Goal: Check status

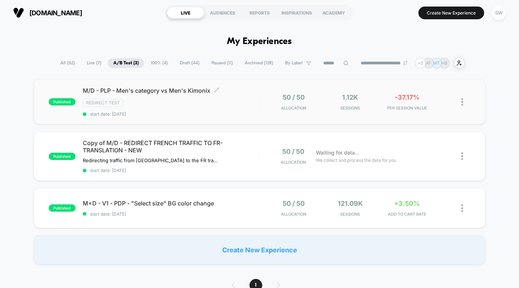
click at [252, 111] on span "start date: [DATE]" at bounding box center [171, 113] width 176 height 5
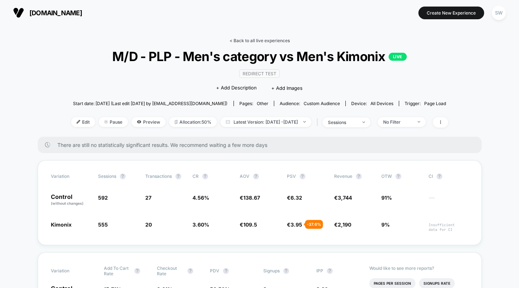
click at [265, 41] on link "< Back to all live experiences" at bounding box center [260, 40] width 60 height 5
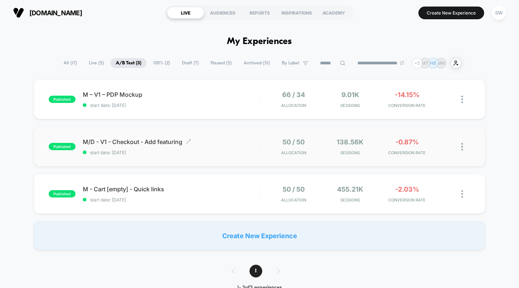
click at [208, 151] on span "start date: [DATE]" at bounding box center [171, 152] width 176 height 5
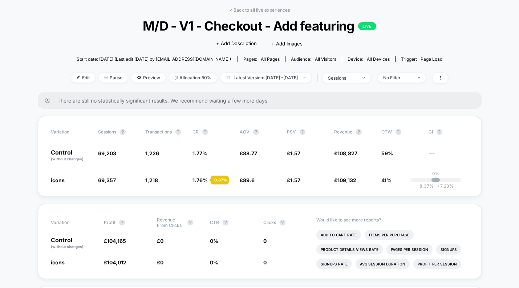
scroll to position [11, 0]
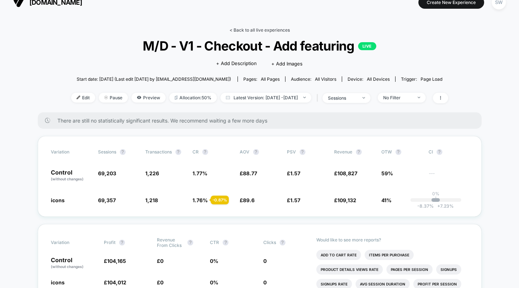
click at [265, 29] on link "< Back to all live experiences" at bounding box center [260, 29] width 60 height 5
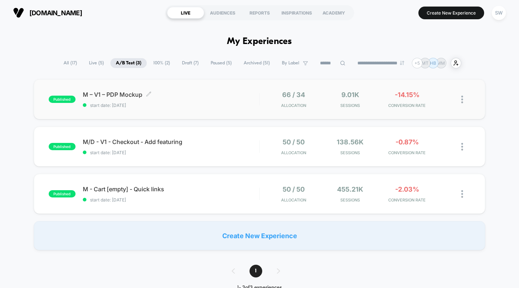
click at [241, 103] on span "start date: 16/09/2025" at bounding box center [171, 104] width 176 height 5
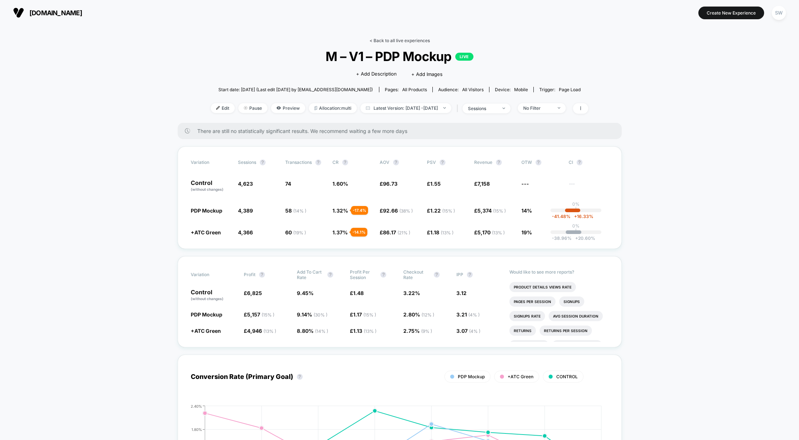
click at [387, 41] on link "< Back to all live experiences" at bounding box center [399, 40] width 60 height 5
